Goal: Task Accomplishment & Management: Complete application form

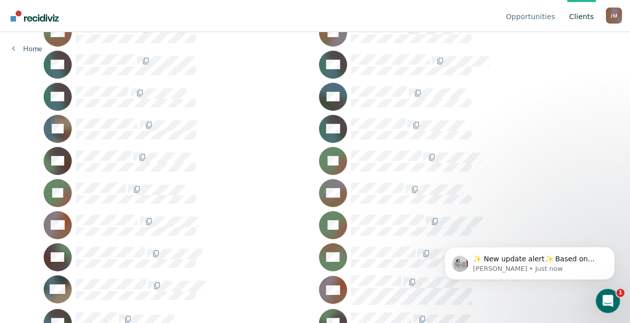
scroll to position [784, 0]
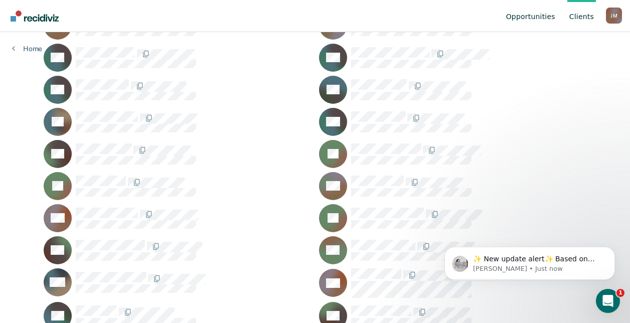
click at [521, 18] on link "Opportunities" at bounding box center [530, 16] width 53 height 32
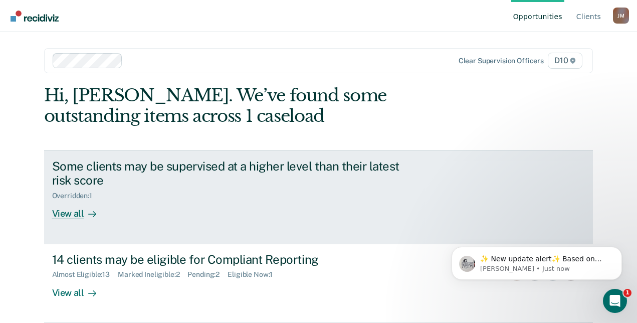
click at [84, 213] on div at bounding box center [90, 214] width 12 height 12
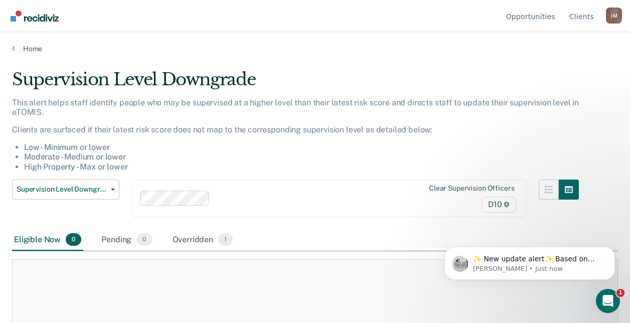
scroll to position [107, 0]
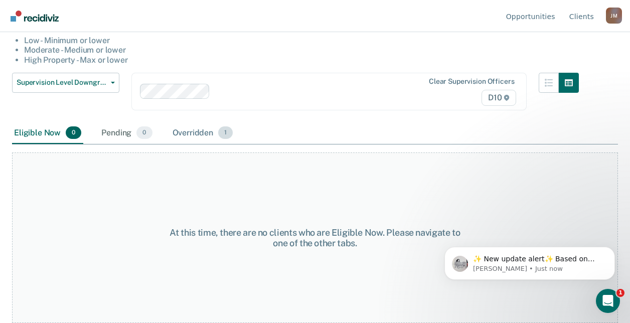
click at [181, 136] on div "Overridden 1" at bounding box center [202, 133] width 65 height 22
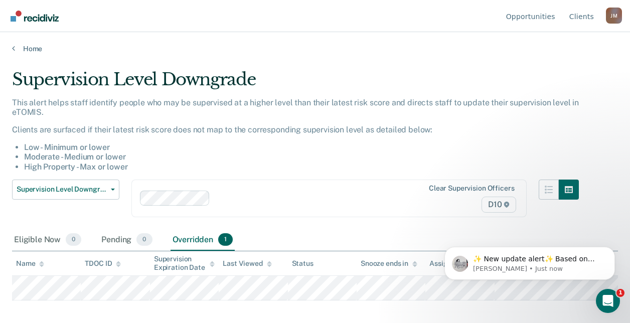
scroll to position [0, 0]
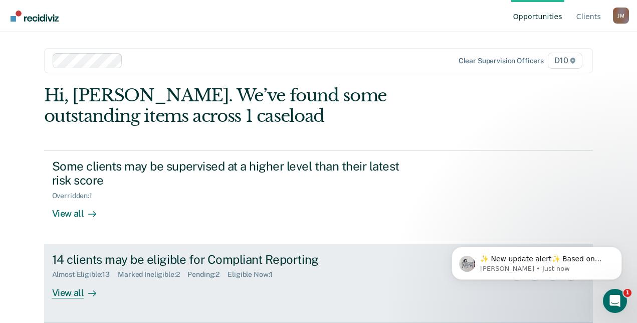
click at [74, 287] on div "View all" at bounding box center [80, 289] width 56 height 20
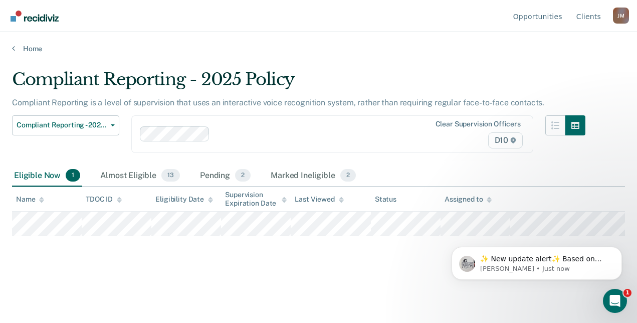
click at [544, 226] on html "✨ New update alert✨ Based on your feedback, we've made a few updates we wanted …" at bounding box center [537, 261] width 201 height 70
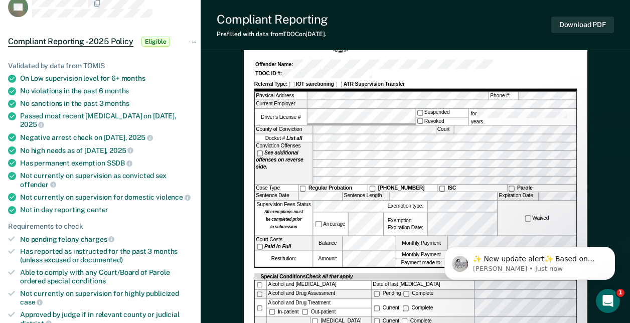
scroll to position [69, 0]
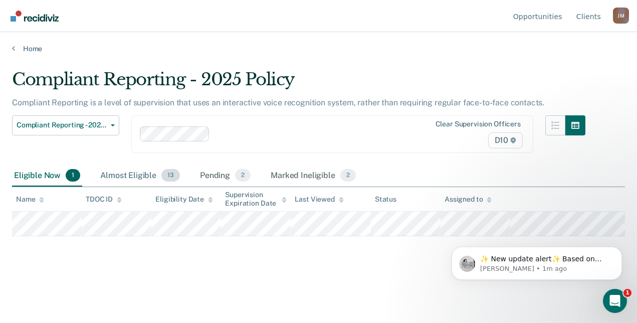
click at [106, 182] on div "Almost Eligible 13" at bounding box center [140, 176] width 84 height 22
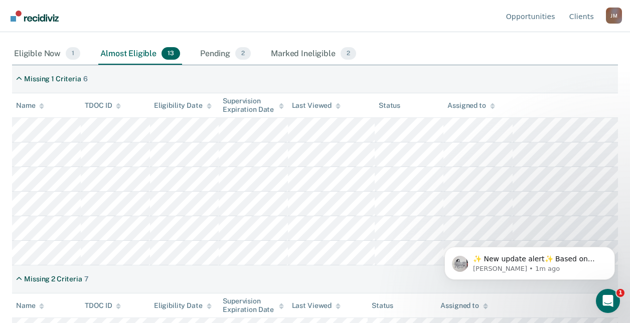
scroll to position [121, 0]
click at [219, 57] on div "Pending 2" at bounding box center [225, 55] width 55 height 22
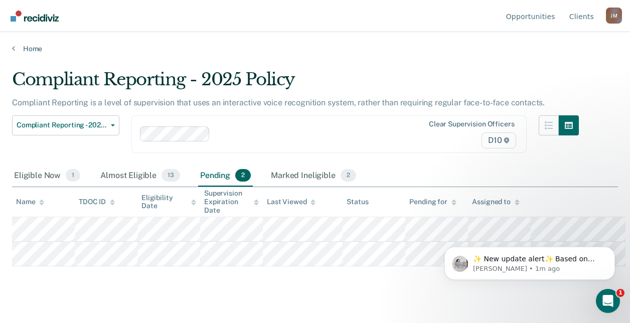
scroll to position [0, 0]
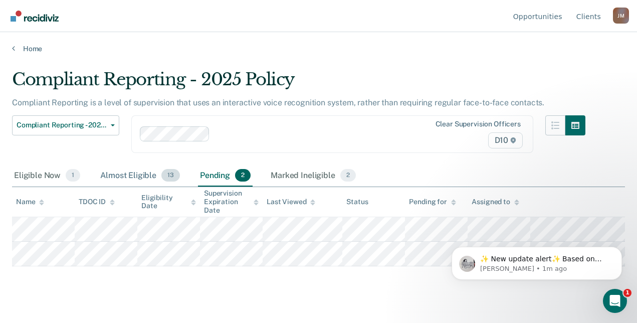
click at [110, 172] on div "Almost Eligible 13" at bounding box center [140, 176] width 84 height 22
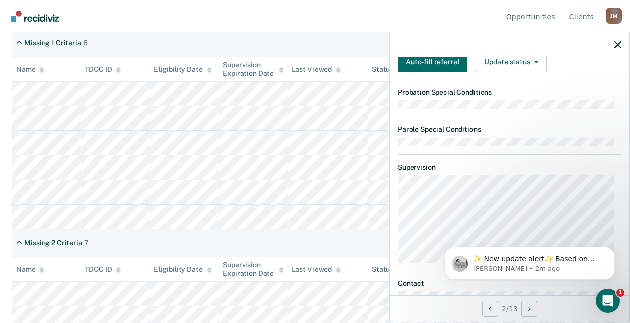
scroll to position [319, 0]
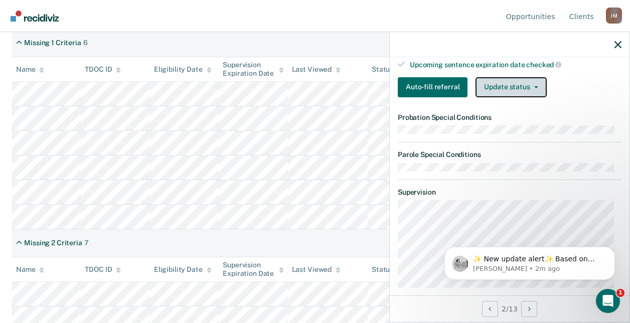
click at [502, 95] on button "Update status" at bounding box center [510, 87] width 71 height 20
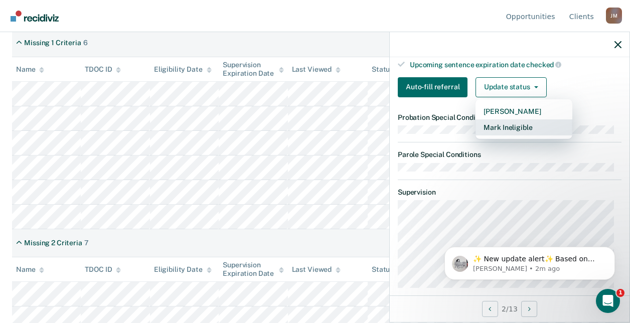
click at [508, 122] on button "Mark Ineligible" at bounding box center [523, 127] width 97 height 16
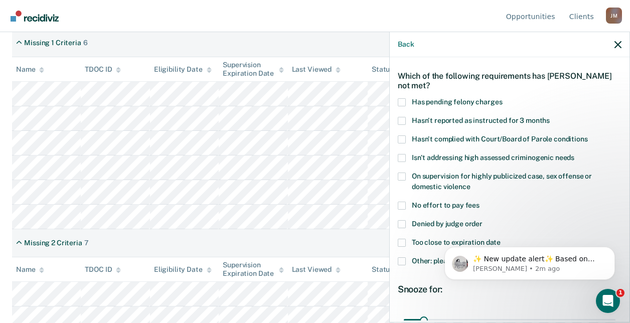
scroll to position [35, 0]
click at [441, 103] on span "Has pending felony charges" at bounding box center [457, 102] width 90 height 8
click at [502, 99] on input "Has pending felony charges" at bounding box center [502, 99] width 0 height 0
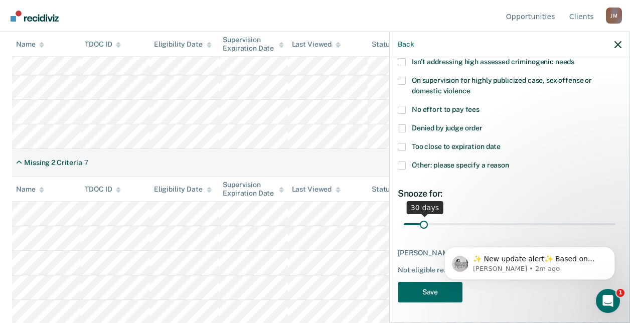
scroll to position [241, 0]
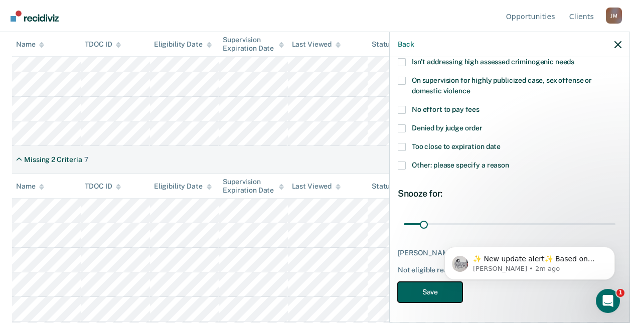
click at [427, 294] on button "Save" at bounding box center [430, 292] width 65 height 21
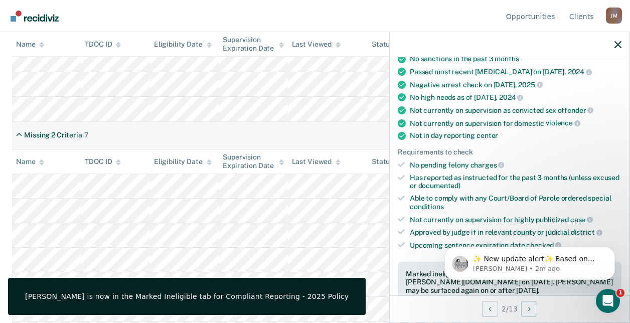
click at [319, 146] on div "Missing 2 Criteria 7" at bounding box center [315, 135] width 606 height 28
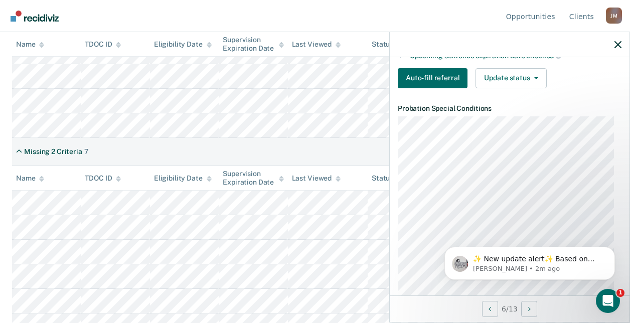
scroll to position [328, 0]
click at [500, 73] on button "Update status" at bounding box center [510, 78] width 71 height 20
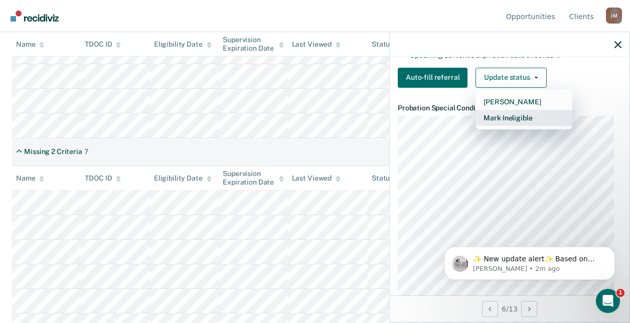
click at [515, 115] on button "Mark Ineligible" at bounding box center [523, 118] width 97 height 16
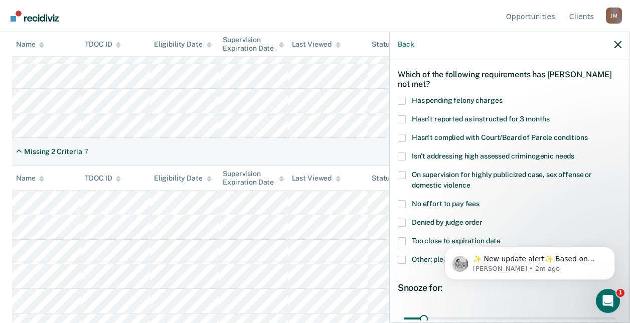
scroll to position [36, 0]
click at [293, 153] on div "Missing 2 Criteria 7" at bounding box center [315, 152] width 606 height 28
click at [240, 148] on div "Missing 2 Criteria 7" at bounding box center [315, 152] width 606 height 28
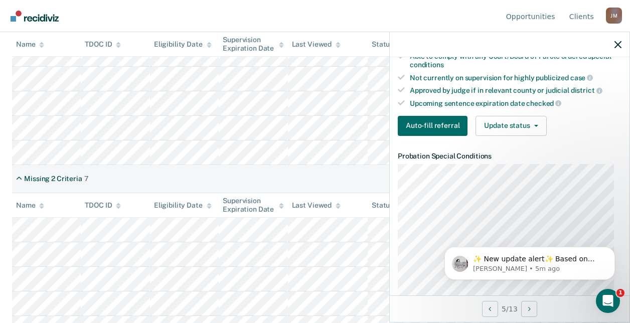
scroll to position [281, 0]
click at [436, 123] on button "Auto-fill referral" at bounding box center [433, 125] width 70 height 20
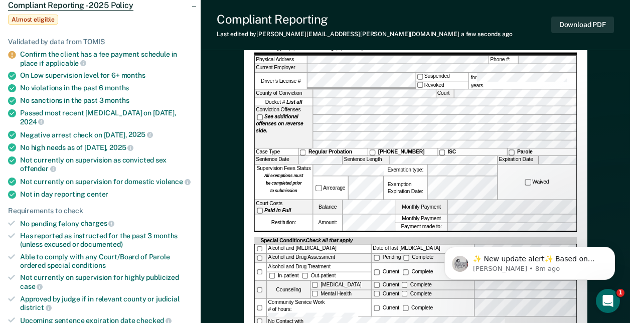
click at [435, 247] on body "✨ New update alert✨ Based on your feedback, we've made a few updates we wanted …" at bounding box center [529, 261] width 193 height 62
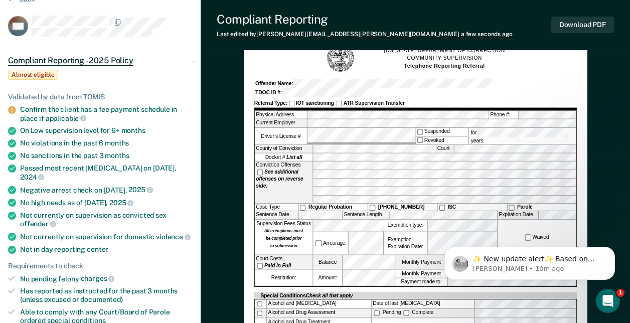
scroll to position [20, 0]
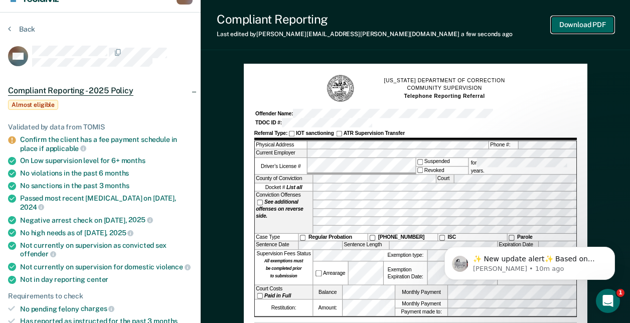
click at [569, 30] on button "Download PDF" at bounding box center [582, 25] width 63 height 17
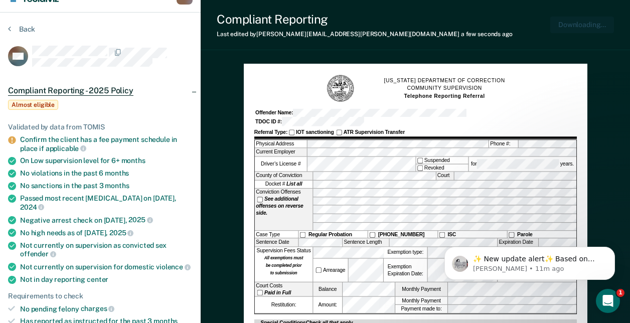
scroll to position [0, 0]
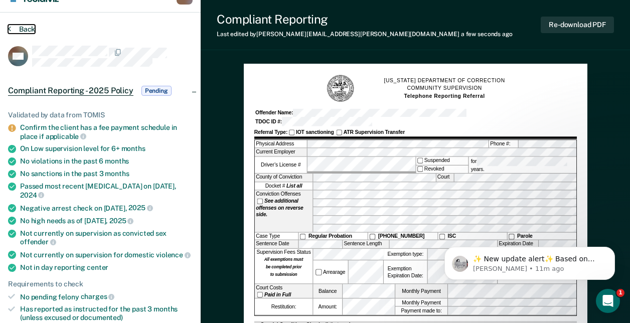
click at [20, 31] on button "Back" at bounding box center [21, 29] width 27 height 9
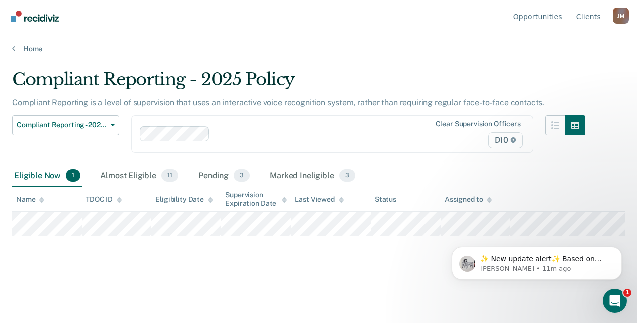
click at [571, 227] on html "✨ New update alert✨ Based on your feedback, we've made a few updates we wanted …" at bounding box center [537, 261] width 201 height 70
click at [208, 178] on div "Pending 3" at bounding box center [224, 176] width 55 height 22
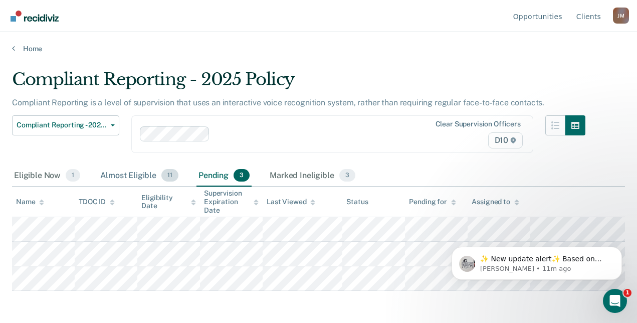
click at [129, 174] on div "Almost Eligible 11" at bounding box center [139, 176] width 82 height 22
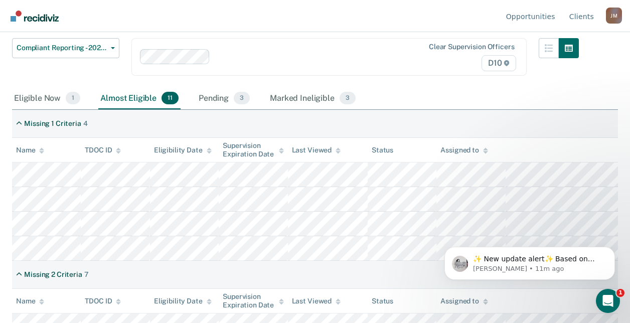
scroll to position [78, 0]
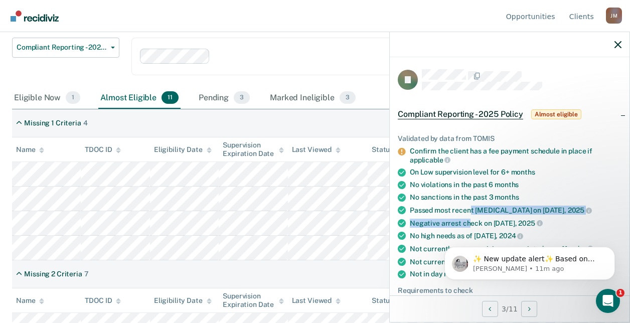
drag, startPoint x: 103, startPoint y: 268, endPoint x: 470, endPoint y: 210, distance: 372.1
click at [470, 210] on ul "Validated by data from TOMIS Confirm the client has a fee payment schedule in p…" at bounding box center [510, 261] width 224 height 254
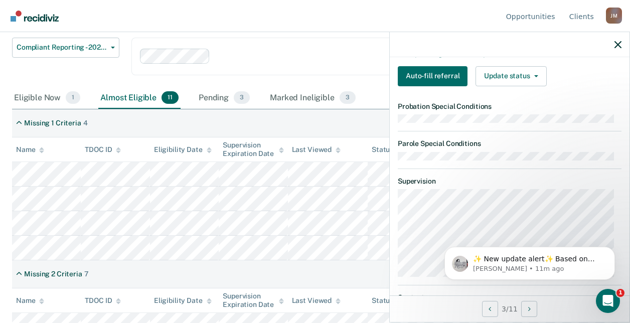
scroll to position [330, 0]
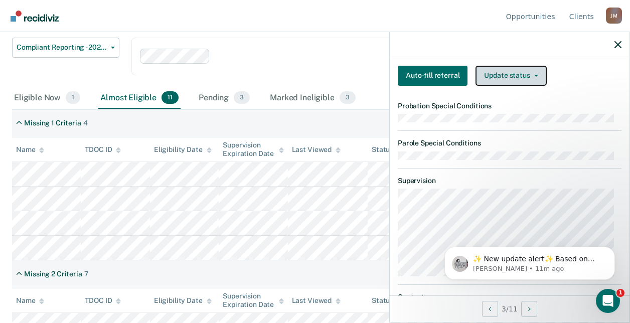
click at [503, 75] on button "Update status" at bounding box center [510, 76] width 71 height 20
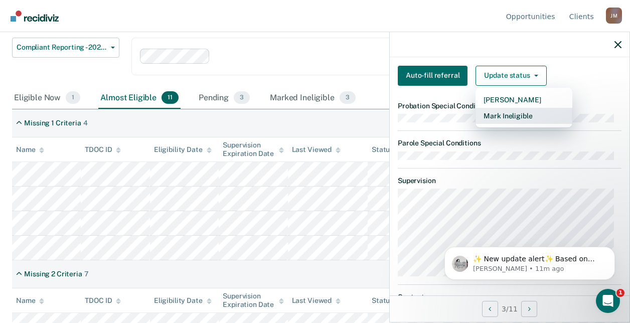
click at [505, 110] on button "Mark Ineligible" at bounding box center [523, 116] width 97 height 16
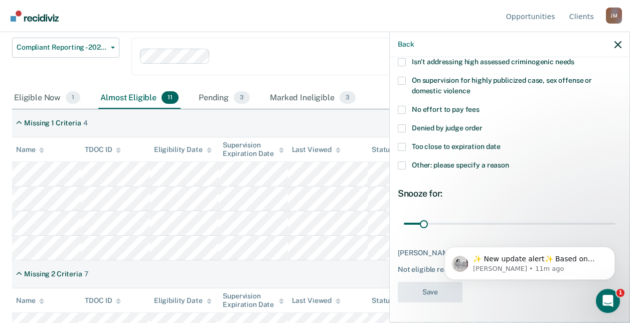
scroll to position [130, 0]
click at [472, 170] on label "Other: please specify a reason" at bounding box center [510, 167] width 224 height 11
click at [509, 162] on input "Other: please specify a reason" at bounding box center [509, 162] width 0 height 0
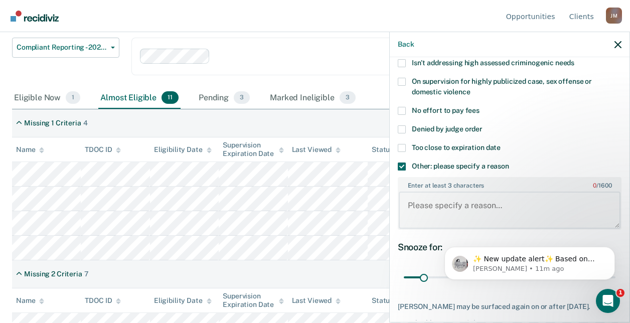
click at [464, 201] on textarea "Enter at least 3 characters 0 / 1600" at bounding box center [510, 210] width 222 height 37
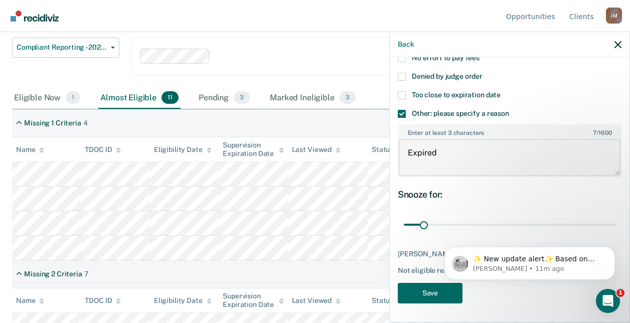
type textarea "Expired"
click at [441, 291] on body "✨ New update alert✨ Based on your feedback, we've made a few updates we wanted …" at bounding box center [529, 261] width 193 height 62
click at [434, 291] on body "✨ New update alert✨ Based on your feedback, we've made a few updates we wanted …" at bounding box center [529, 261] width 193 height 62
click at [416, 298] on button "Save" at bounding box center [430, 293] width 65 height 21
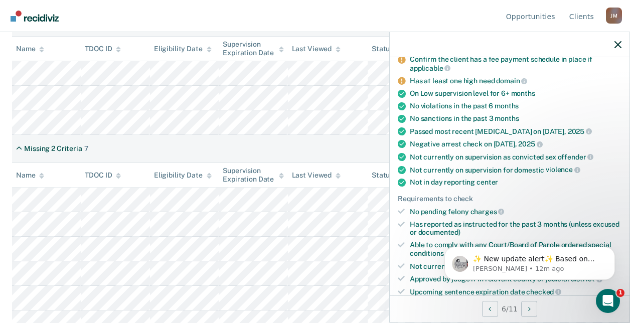
scroll to position [215, 0]
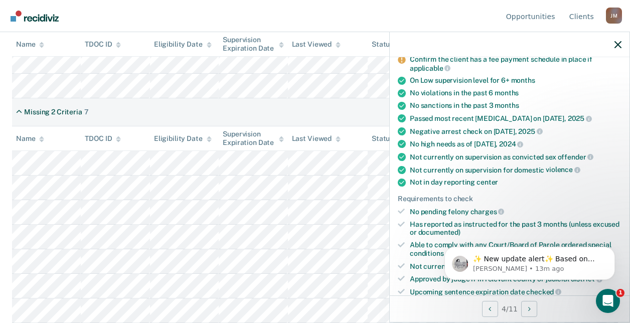
click at [622, 43] on div at bounding box center [510, 44] width 240 height 25
click at [621, 44] on icon "button" at bounding box center [617, 44] width 7 height 7
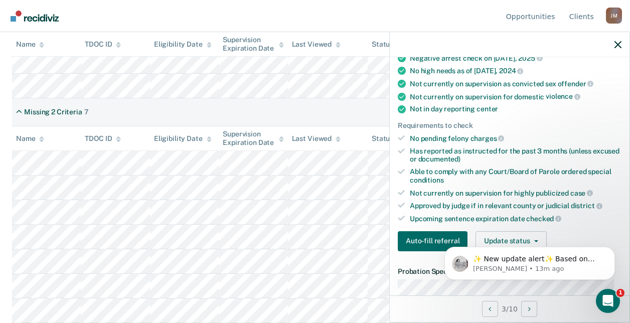
scroll to position [165, 0]
click at [492, 237] on body "✨ New update alert✨ Based on your feedback, we've made a few updates we wanted …" at bounding box center [529, 261] width 193 height 62
click at [519, 236] on body "✨ New update alert✨ Based on your feedback, we've made a few updates we wanted …" at bounding box center [529, 261] width 193 height 62
click at [517, 238] on body "✨ New update alert✨ Based on your feedback, we've made a few updates we wanted …" at bounding box center [529, 261] width 193 height 62
click at [554, 234] on body "✨ New update alert✨ Based on your feedback, we've made a few updates we wanted …" at bounding box center [529, 261] width 193 height 62
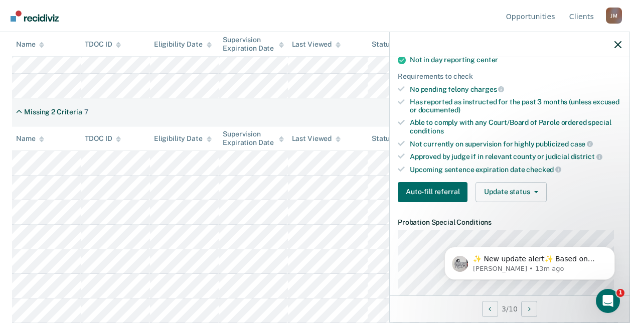
scroll to position [219, 0]
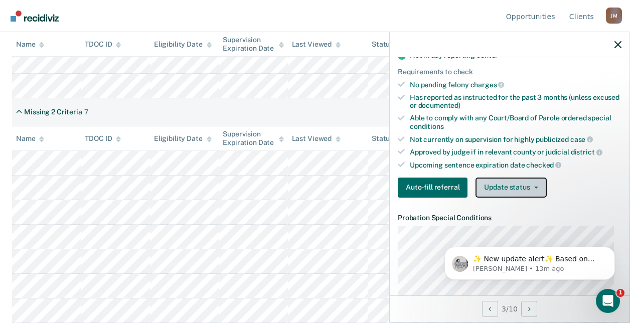
click at [495, 192] on button "Update status" at bounding box center [510, 188] width 71 height 20
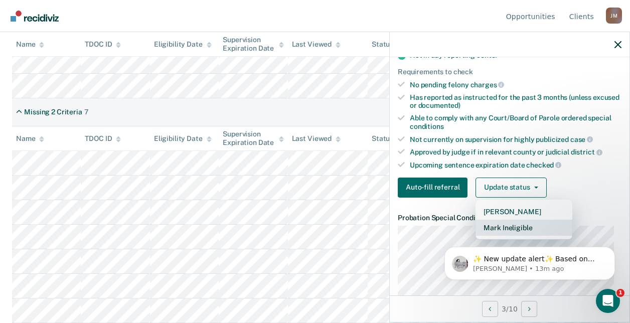
click at [514, 223] on button "Mark Ineligible" at bounding box center [523, 228] width 97 height 16
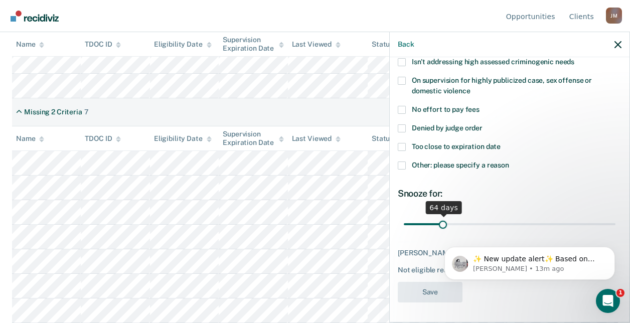
drag, startPoint x: 423, startPoint y: 213, endPoint x: 442, endPoint y: 216, distance: 19.2
click at [442, 216] on input "range" at bounding box center [510, 224] width 212 height 18
click at [443, 215] on input "range" at bounding box center [510, 224] width 212 height 18
type input "65"
click at [442, 215] on input "range" at bounding box center [510, 224] width 212 height 18
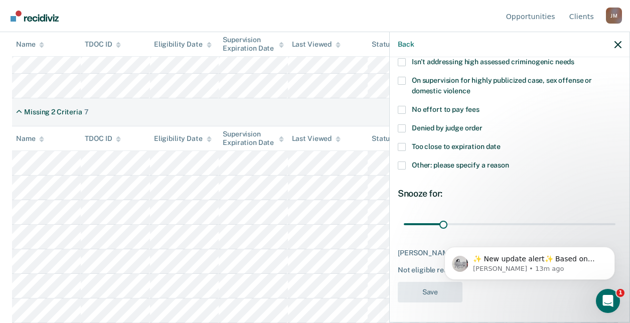
click at [400, 163] on label "Other: please specify a reason" at bounding box center [510, 166] width 224 height 11
click at [509, 161] on input "Other: please specify a reason" at bounding box center [509, 161] width 0 height 0
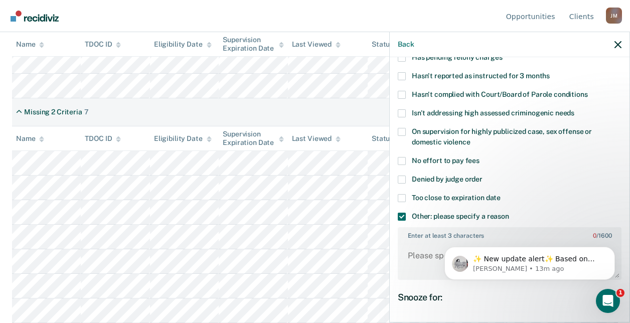
scroll to position [170, 0]
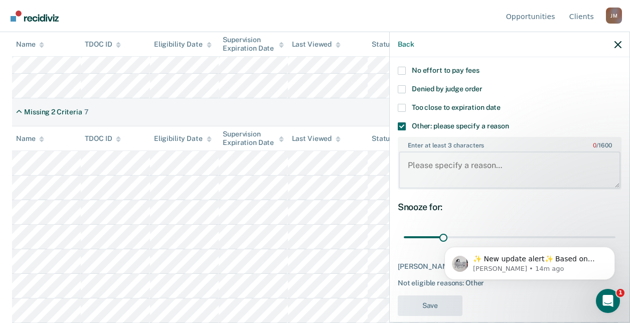
click at [455, 167] on textarea "Enter at least 3 characters 0 / 1600" at bounding box center [510, 169] width 222 height 37
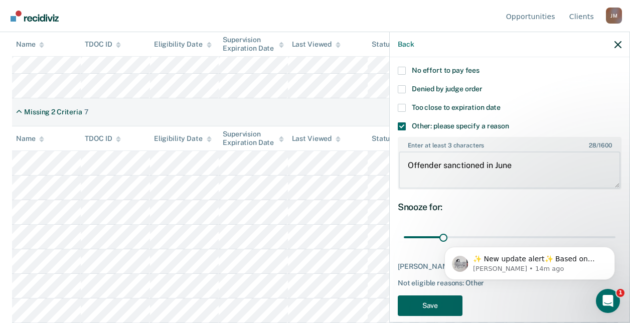
type textarea "Offender sanctioned in June"
click at [433, 311] on button "Save" at bounding box center [430, 305] width 65 height 21
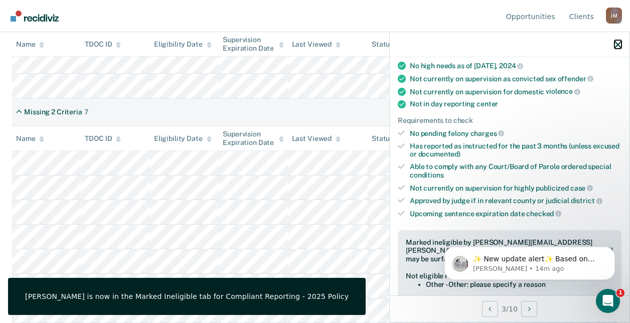
click at [616, 46] on icon "button" at bounding box center [617, 44] width 7 height 7
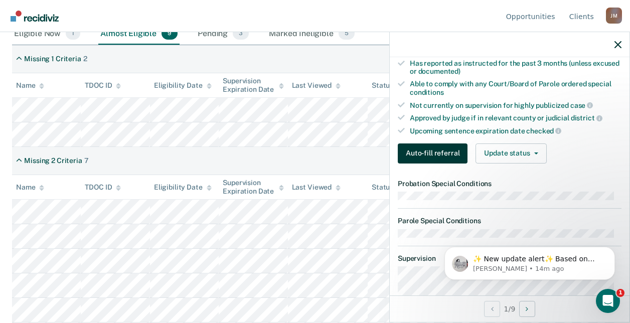
scroll to position [254, 0]
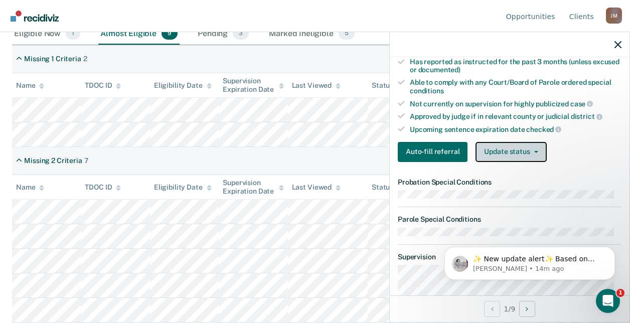
click at [499, 155] on button "Update status" at bounding box center [510, 152] width 71 height 20
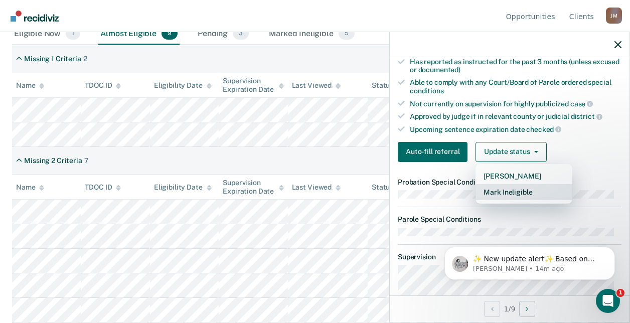
click at [499, 195] on button "Mark Ineligible" at bounding box center [523, 192] width 97 height 16
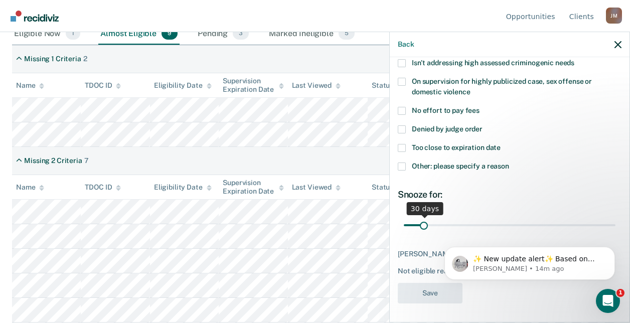
scroll to position [191, 0]
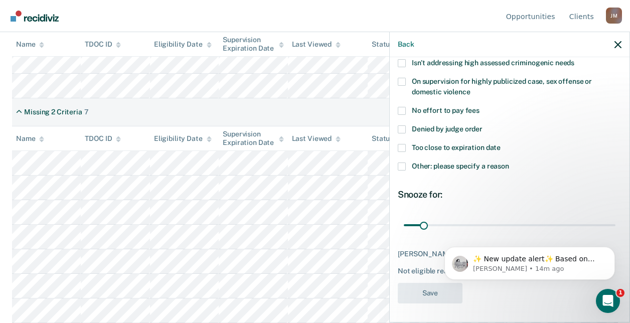
click at [453, 169] on label "Other: please specify a reason" at bounding box center [510, 167] width 224 height 11
click at [509, 162] on input "Other: please specify a reason" at bounding box center [509, 162] width 0 height 0
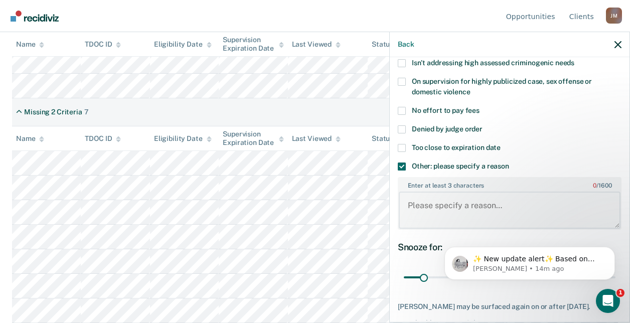
click at [453, 214] on textarea "Enter at least 3 characters 0 / 1600" at bounding box center [510, 210] width 222 height 37
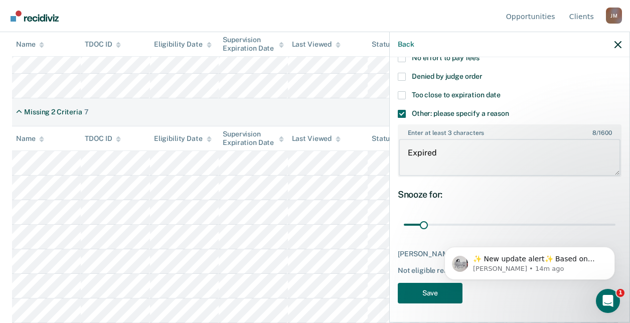
type textarea "Expired"
click at [430, 284] on html "✨ New update alert✨ Based on your feedback, we've made a few updates we wanted …" at bounding box center [529, 261] width 201 height 70
click at [432, 287] on html "✨ New update alert✨ Based on your feedback, we've made a few updates we wanted …" at bounding box center [529, 261] width 201 height 70
click at [435, 294] on html "✨ New update alert✨ Based on your feedback, we've made a few updates we wanted …" at bounding box center [529, 261] width 201 height 70
click at [430, 288] on button "Save" at bounding box center [430, 293] width 65 height 21
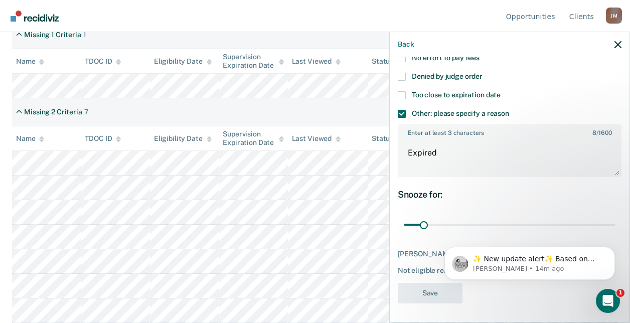
scroll to position [166, 0]
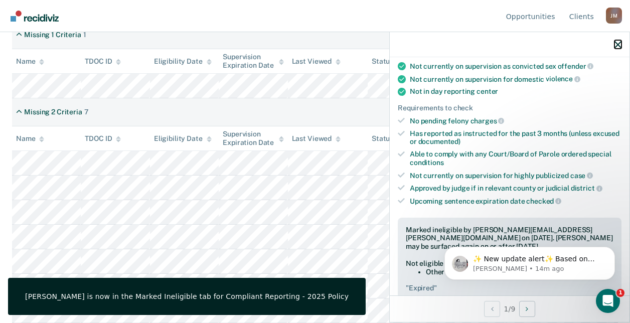
click at [619, 40] on button "button" at bounding box center [617, 44] width 7 height 9
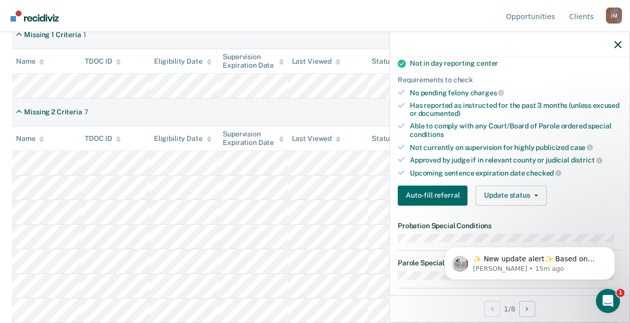
scroll to position [221, 0]
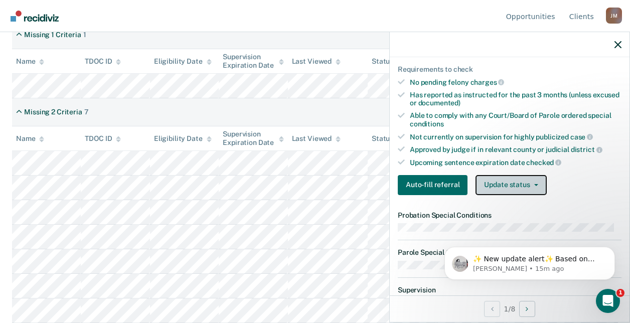
click at [479, 188] on button "Update status" at bounding box center [510, 185] width 71 height 20
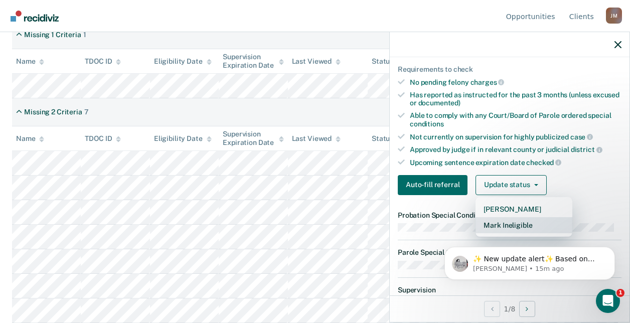
click at [492, 223] on button "Mark Ineligible" at bounding box center [523, 225] width 97 height 16
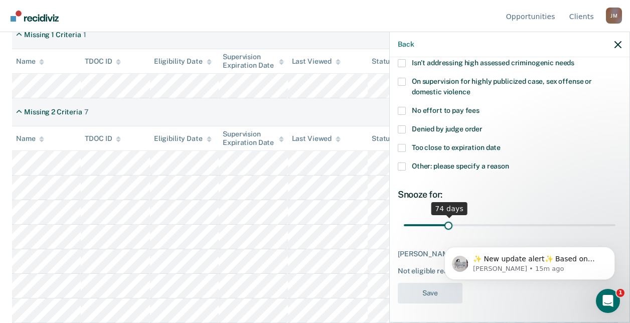
drag, startPoint x: 423, startPoint y: 225, endPoint x: 447, endPoint y: 216, distance: 25.4
type input "74"
click at [447, 216] on input "range" at bounding box center [510, 225] width 212 height 18
click at [465, 168] on label "Other: please specify a reason" at bounding box center [510, 167] width 224 height 11
click at [509, 162] on input "Other: please specify a reason" at bounding box center [509, 162] width 0 height 0
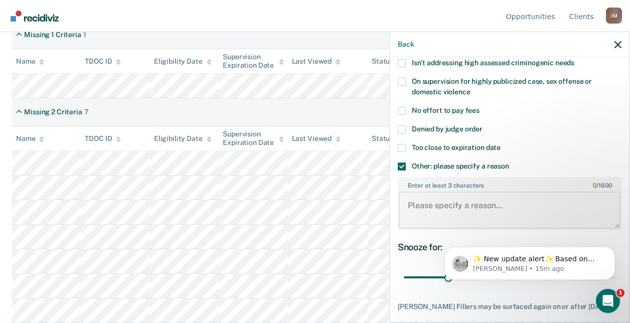
click at [459, 201] on textarea "Enter at least 3 characters 0 / 1600" at bounding box center [510, 210] width 222 height 37
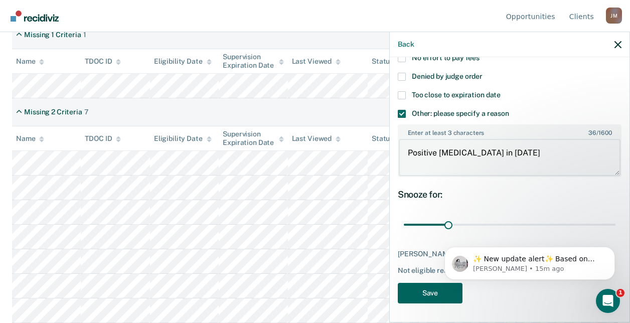
type textarea "Positive [MEDICAL_DATA] in [DATE]"
click at [426, 288] on button "Save" at bounding box center [430, 293] width 65 height 21
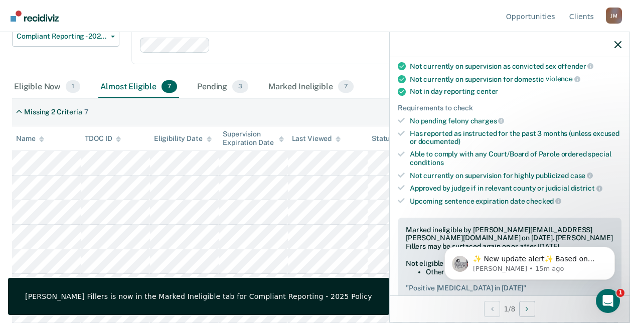
click at [360, 116] on div "Missing 2 Criteria 7" at bounding box center [315, 112] width 606 height 28
click at [613, 42] on div at bounding box center [510, 44] width 240 height 25
click at [618, 44] on icon "button" at bounding box center [617, 44] width 7 height 7
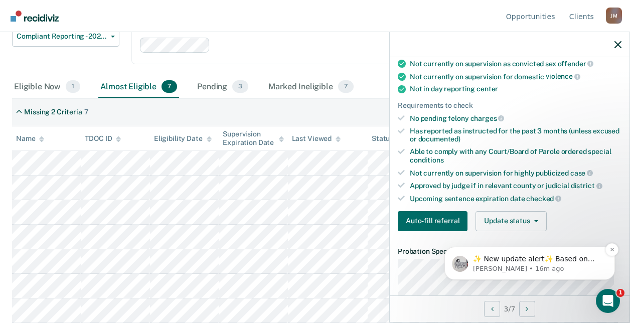
scroll to position [189, 0]
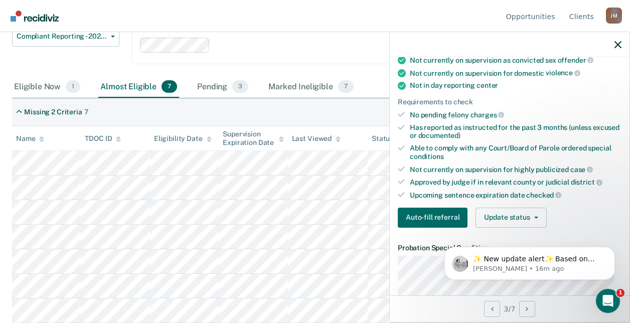
click at [501, 217] on div "✨ New update alert✨ Based on your feedback, we've made a few updates we wanted …" at bounding box center [529, 216] width 185 height 125
click at [506, 207] on div "✨ New update alert✨ Based on your feedback, we've made a few updates we wanted …" at bounding box center [529, 216] width 185 height 125
click at [510, 215] on div "✨ New update alert✨ Based on your feedback, we've made a few updates we wanted …" at bounding box center [529, 216] width 185 height 125
click at [514, 222] on div "✨ New update alert✨ Based on your feedback, we've made a few updates we wanted …" at bounding box center [529, 216] width 185 height 125
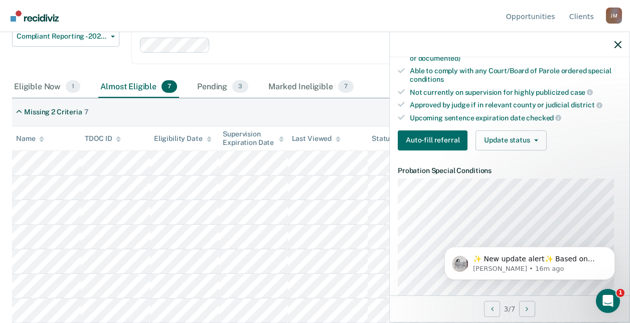
scroll to position [268, 0]
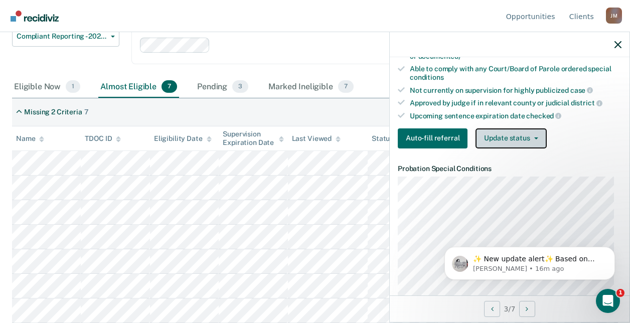
click at [526, 143] on button "Update status" at bounding box center [510, 138] width 71 height 20
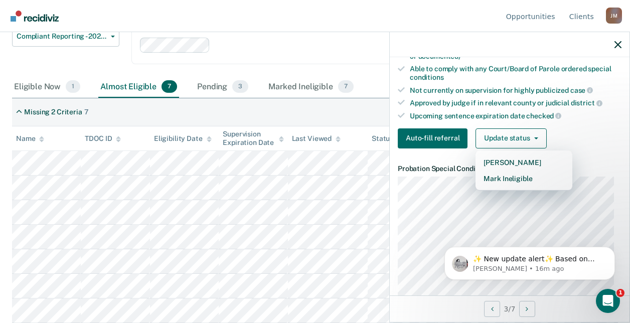
click at [507, 186] on article "ME Compliant Reporting - 2025 Policy Almost eligible Validated by data from TOM…" at bounding box center [510, 258] width 224 height 915
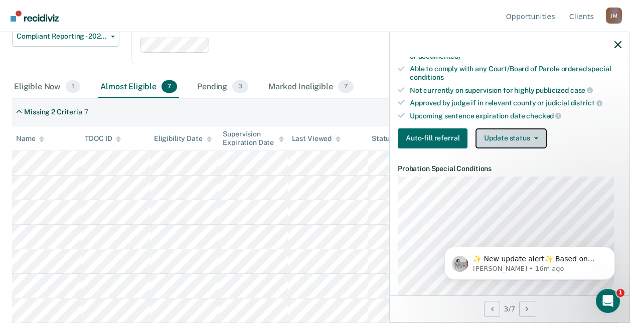
click at [498, 142] on button "Update status" at bounding box center [510, 138] width 71 height 20
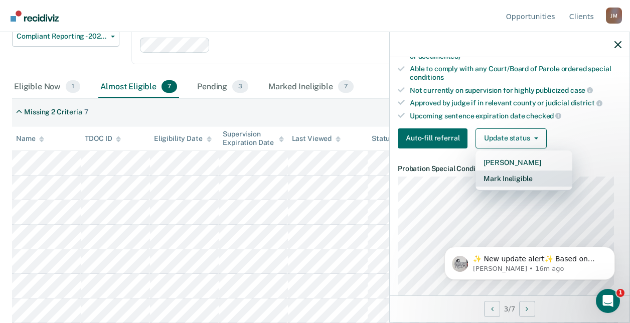
click at [504, 179] on button "Mark Ineligible" at bounding box center [523, 178] width 97 height 16
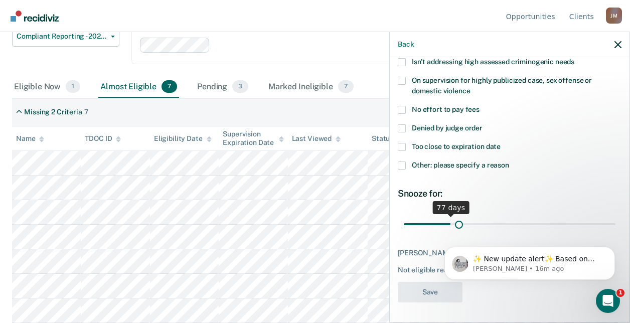
scroll to position [130, 0]
drag, startPoint x: 423, startPoint y: 216, endPoint x: 468, endPoint y: 209, distance: 45.6
click at [468, 216] on input "range" at bounding box center [510, 225] width 212 height 18
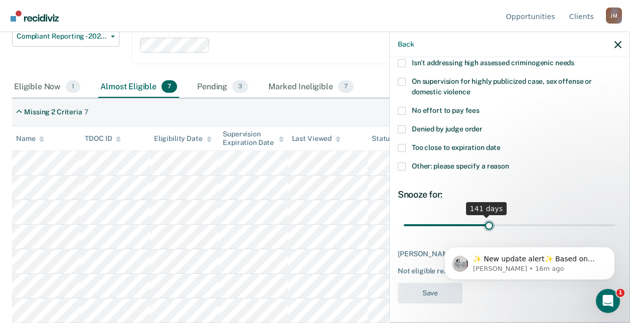
drag, startPoint x: 468, startPoint y: 225, endPoint x: 486, endPoint y: 219, distance: 18.6
click at [486, 219] on input "range" at bounding box center [510, 225] width 212 height 18
drag, startPoint x: 486, startPoint y: 219, endPoint x: 460, endPoint y: 212, distance: 26.7
click at [460, 216] on input "range" at bounding box center [510, 225] width 212 height 18
click at [462, 212] on div "99 days" at bounding box center [463, 208] width 37 height 13
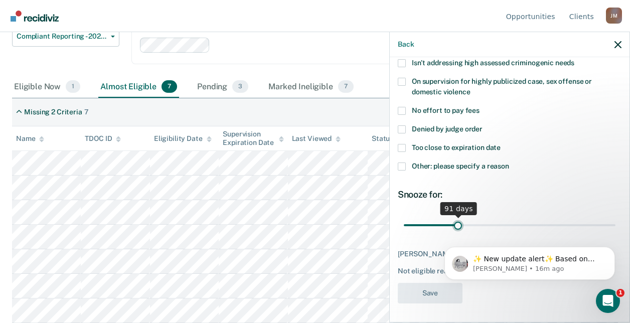
type input "91"
click at [456, 224] on input "range" at bounding box center [510, 225] width 212 height 18
click at [485, 167] on span "Other: please specify a reason" at bounding box center [460, 166] width 97 height 8
click at [509, 162] on input "Other: please specify a reason" at bounding box center [509, 162] width 0 height 0
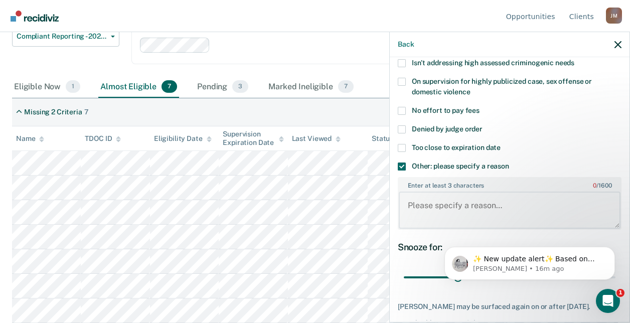
click at [473, 204] on textarea "Enter at least 3 characters 0 / 1600" at bounding box center [510, 210] width 222 height 37
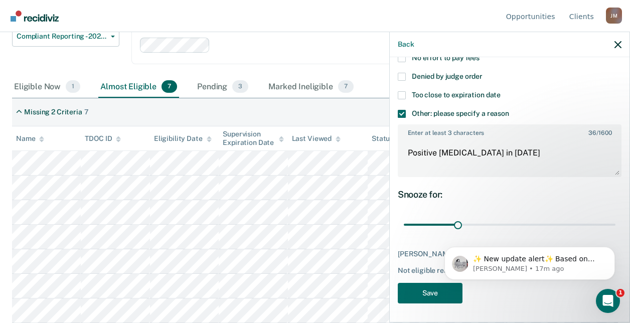
click at [434, 287] on body "✨ New update alert✨ Based on your feedback, we've made a few updates we wanted …" at bounding box center [529, 261] width 193 height 62
click at [434, 294] on html "✨ New update alert✨ Based on your feedback, we've made a few updates we wanted …" at bounding box center [529, 261] width 201 height 70
click at [441, 306] on div "ME Which of the following requirements has [PERSON_NAME] not met? Has pending f…" at bounding box center [510, 98] width 224 height 423
click at [433, 293] on html "✨ New update alert✨ Based on your feedback, we've made a few updates we wanted …" at bounding box center [529, 261] width 201 height 70
click at [552, 174] on textarea "Positive [MEDICAL_DATA] in [DATE]" at bounding box center [510, 157] width 222 height 37
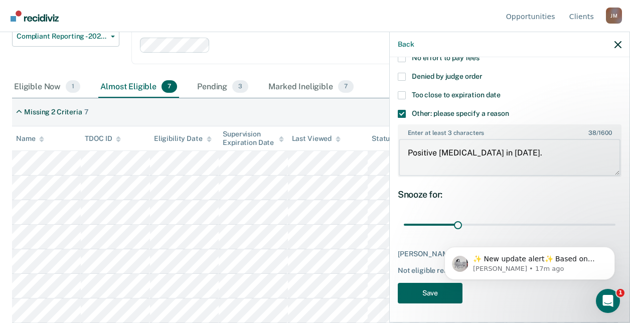
type textarea "Positive [MEDICAL_DATA] in [DATE]."
click at [433, 286] on button "Save" at bounding box center [430, 293] width 65 height 21
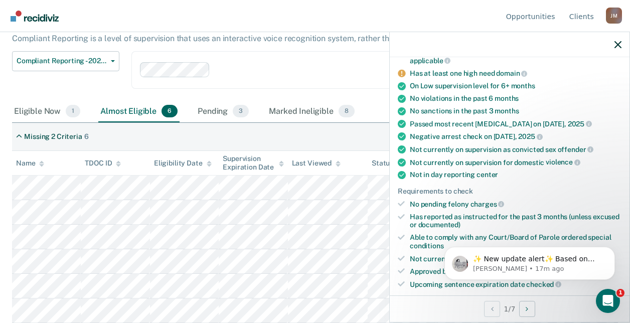
scroll to position [100, 0]
click at [312, 112] on div "Marked Ineligible 8" at bounding box center [312, 112] width 90 height 22
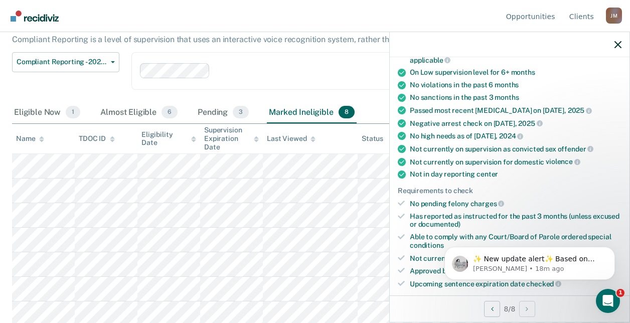
scroll to position [91, 0]
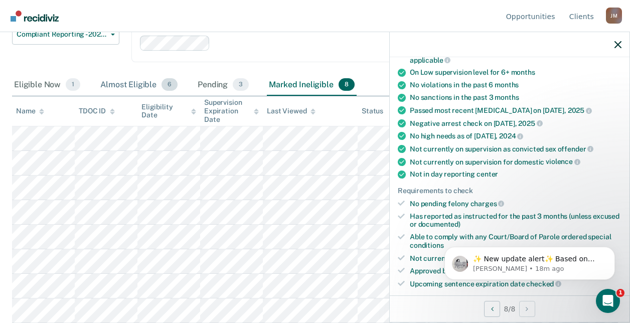
click at [128, 83] on div "Almost Eligible 6" at bounding box center [138, 85] width 81 height 22
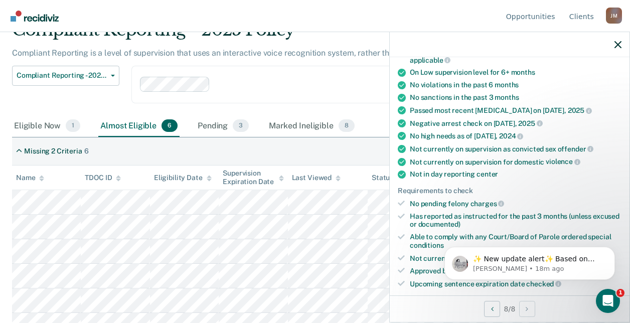
scroll to position [64, 0]
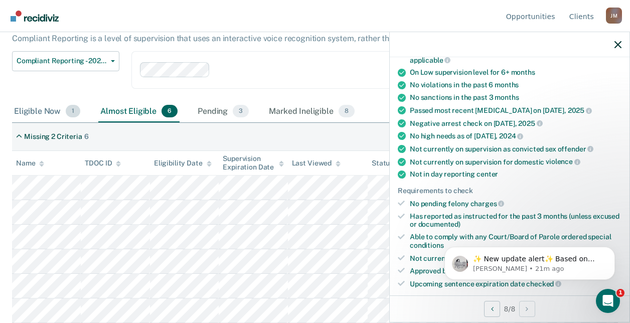
click at [39, 106] on div "Eligible Now 1" at bounding box center [47, 112] width 70 height 22
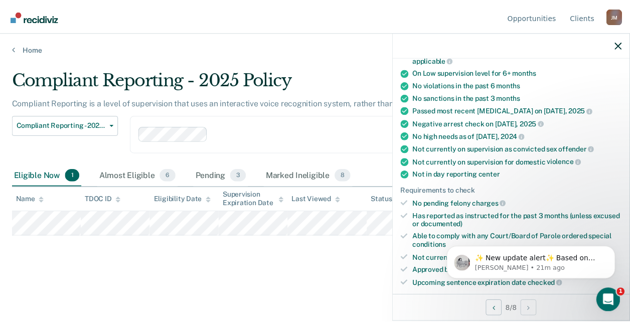
scroll to position [79, 0]
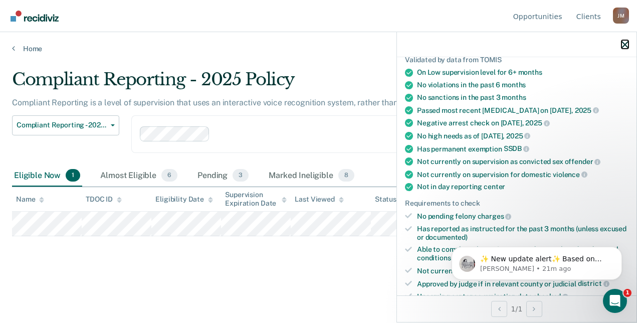
click at [626, 47] on icon "button" at bounding box center [625, 44] width 7 height 7
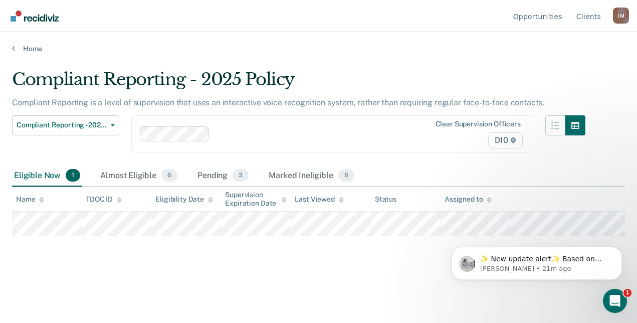
click at [558, 210] on th at bounding box center [567, 199] width 115 height 25
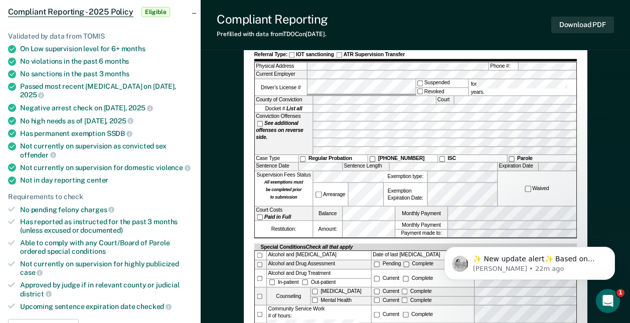
scroll to position [100, 0]
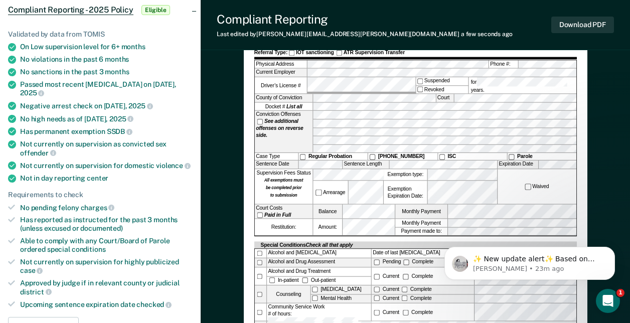
click at [448, 184] on div "✨ New update alert✨ Based on your feedback, we've made a few updates we wanted …" at bounding box center [529, 216] width 185 height 125
click at [437, 226] on html "✨ New update alert✨ Based on your feedback, we've made a few updates we wanted …" at bounding box center [529, 261] width 201 height 70
click at [327, 189] on label "Arrearage" at bounding box center [330, 192] width 32 height 7
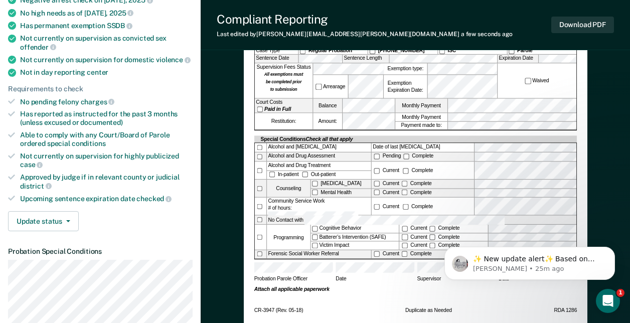
scroll to position [210, 0]
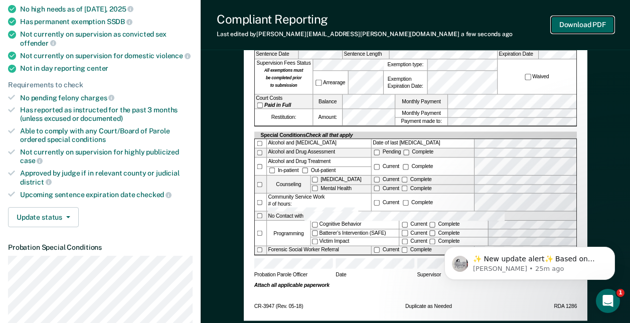
click at [581, 23] on button "Download PDF" at bounding box center [582, 25] width 63 height 17
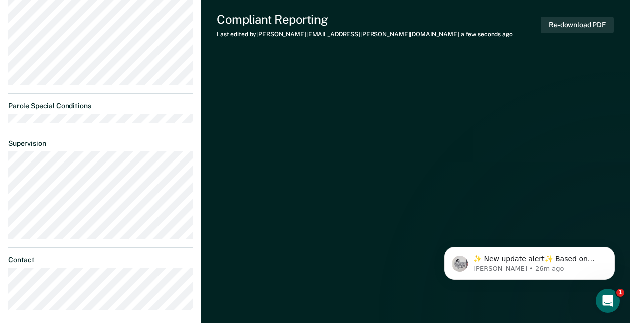
scroll to position [660, 0]
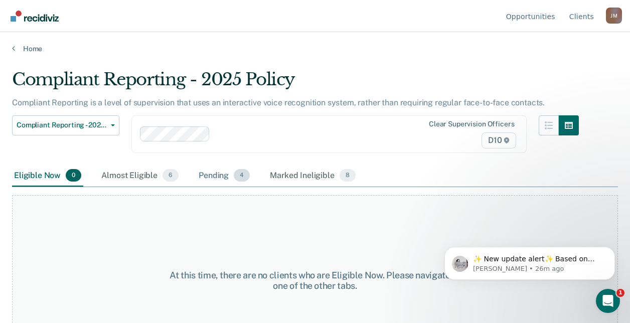
click at [204, 174] on div "Pending 4" at bounding box center [224, 176] width 55 height 22
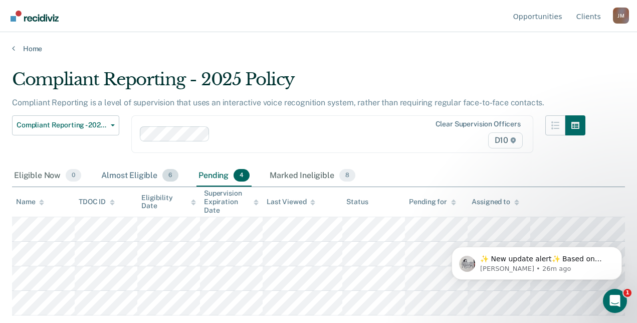
click at [114, 174] on div "Almost Eligible 6" at bounding box center [139, 176] width 81 height 22
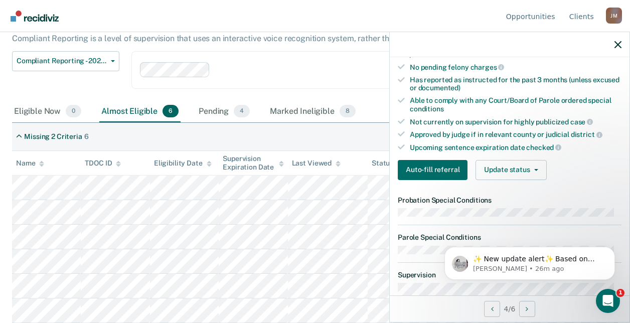
scroll to position [262, 0]
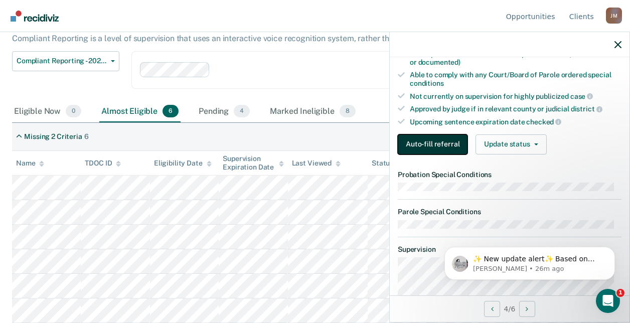
click at [437, 142] on button "Auto-fill referral" at bounding box center [433, 144] width 70 height 20
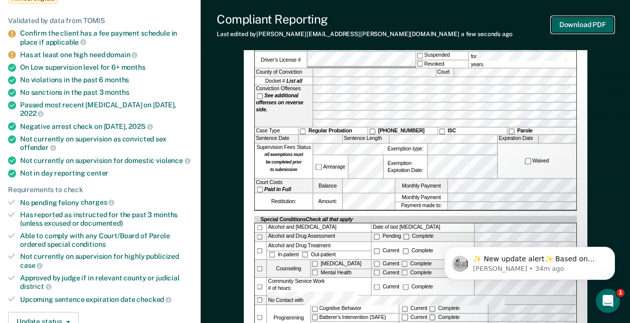
click at [556, 27] on button "Download PDF" at bounding box center [582, 25] width 63 height 17
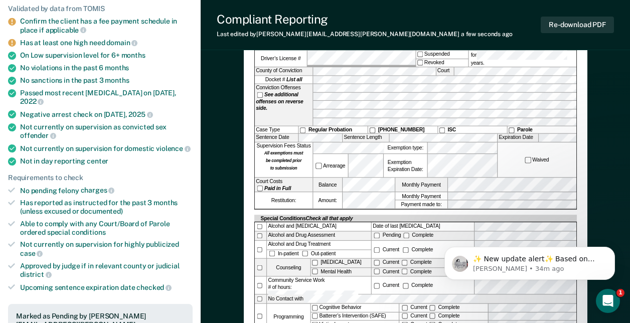
scroll to position [43, 0]
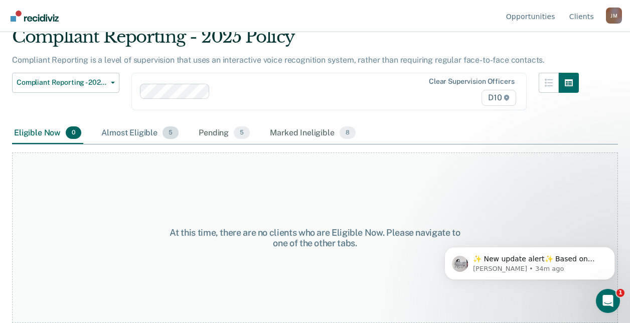
click at [145, 133] on div "Almost Eligible 5" at bounding box center [139, 133] width 81 height 22
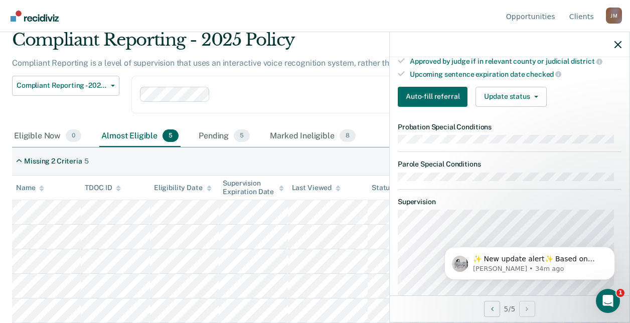
scroll to position [343, 0]
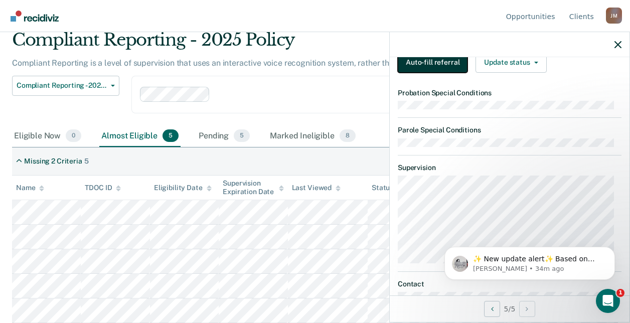
click at [426, 65] on button "Auto-fill referral" at bounding box center [433, 63] width 70 height 20
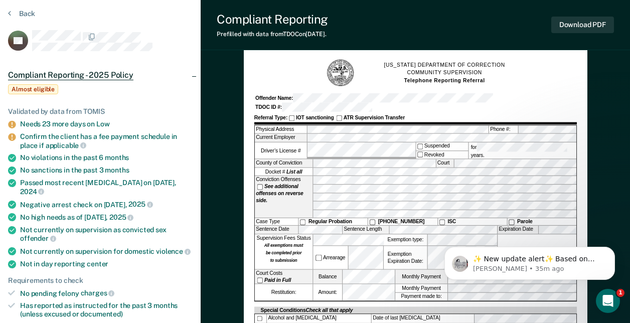
scroll to position [36, 0]
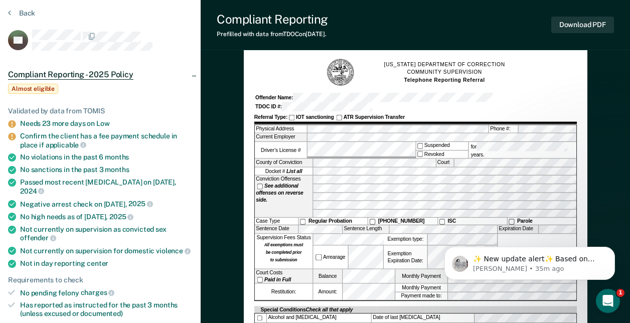
click at [455, 122] on hr at bounding box center [415, 123] width 322 height 3
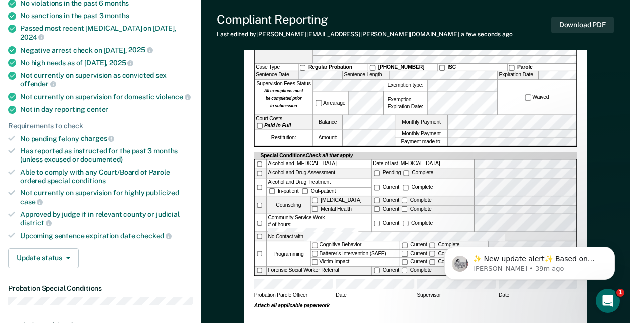
scroll to position [0, 0]
click at [325, 100] on label "Arrearage" at bounding box center [330, 103] width 32 height 7
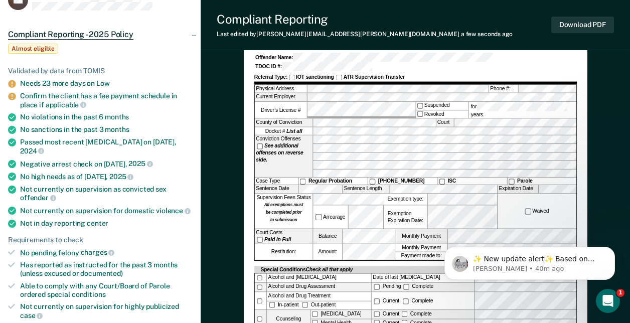
scroll to position [75, 0]
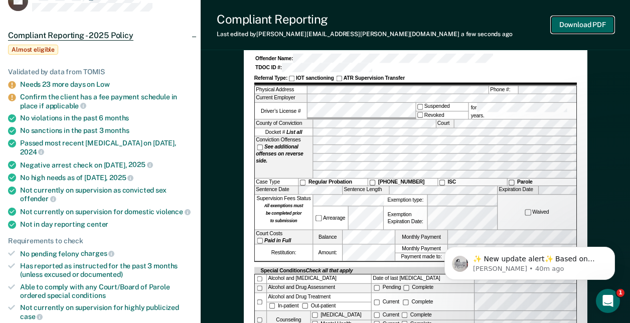
click at [577, 27] on button "Download PDF" at bounding box center [582, 25] width 63 height 17
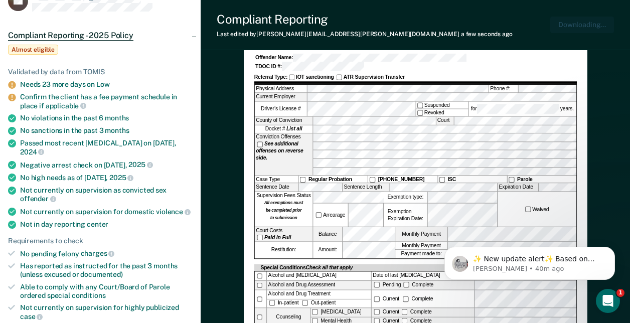
scroll to position [0, 0]
